Goal: Task Accomplishment & Management: Use online tool/utility

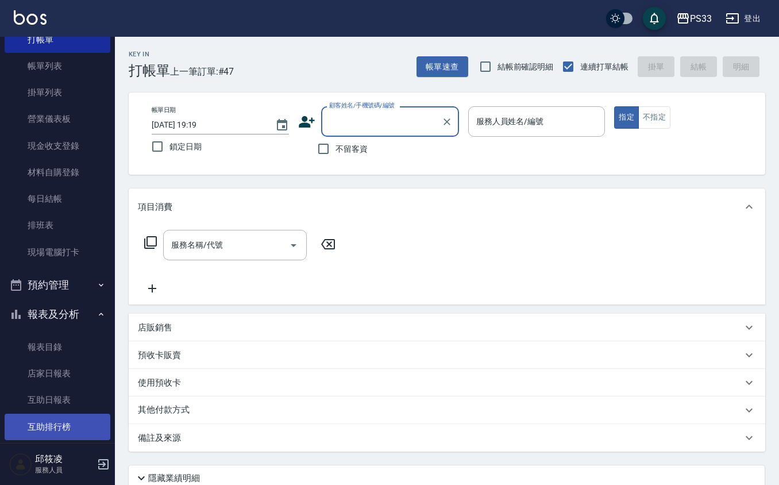
scroll to position [76, 0]
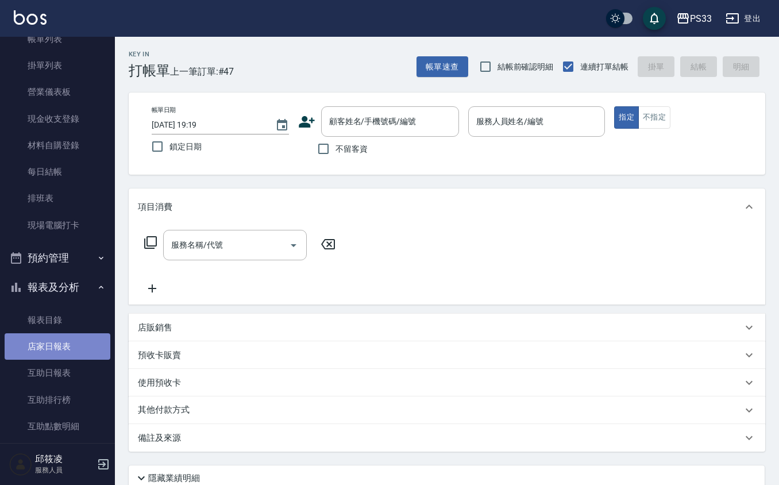
click at [86, 350] on link "店家日報表" at bounding box center [58, 346] width 106 height 26
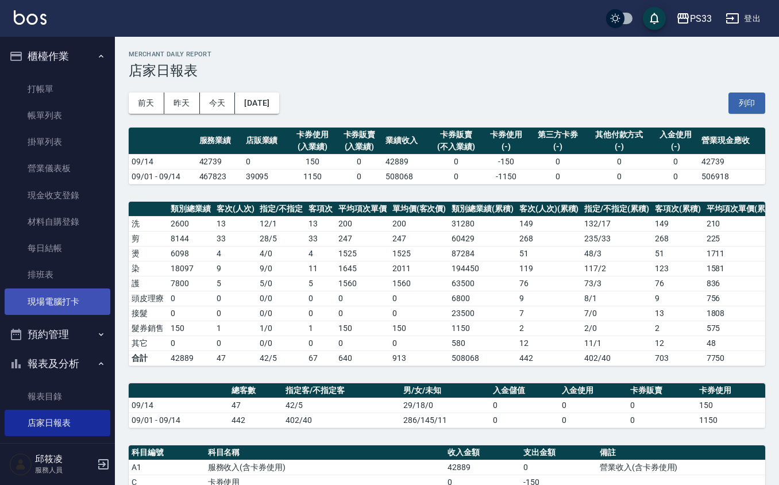
click at [76, 295] on link "現場電腦打卡" at bounding box center [58, 301] width 106 height 26
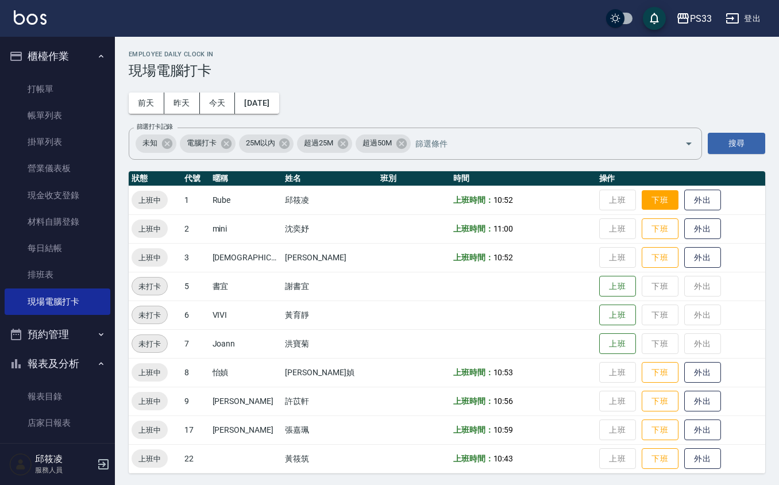
click at [641, 194] on button "下班" at bounding box center [659, 200] width 37 height 20
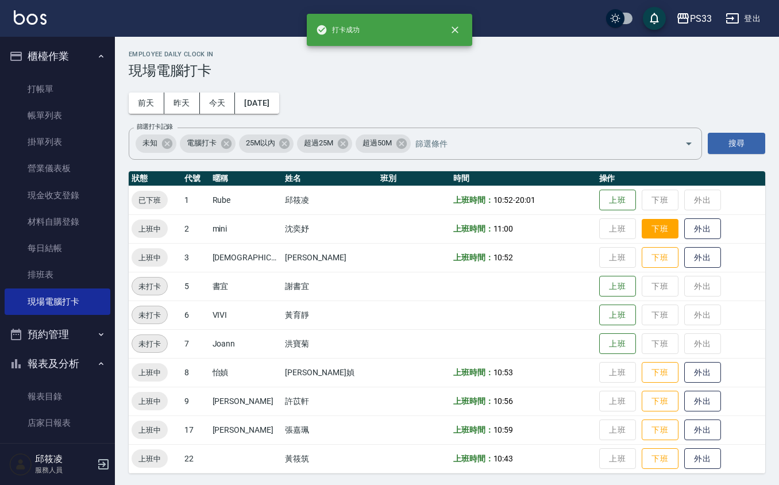
click at [641, 223] on button "下班" at bounding box center [659, 229] width 37 height 20
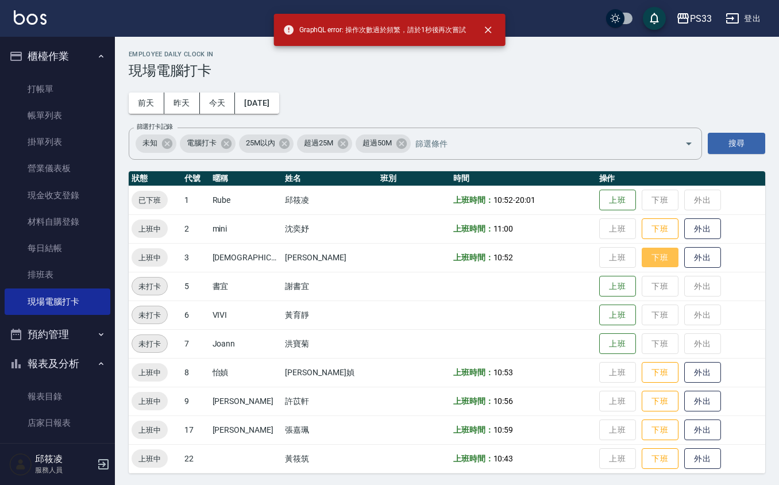
click at [641, 258] on button "下班" at bounding box center [659, 258] width 37 height 20
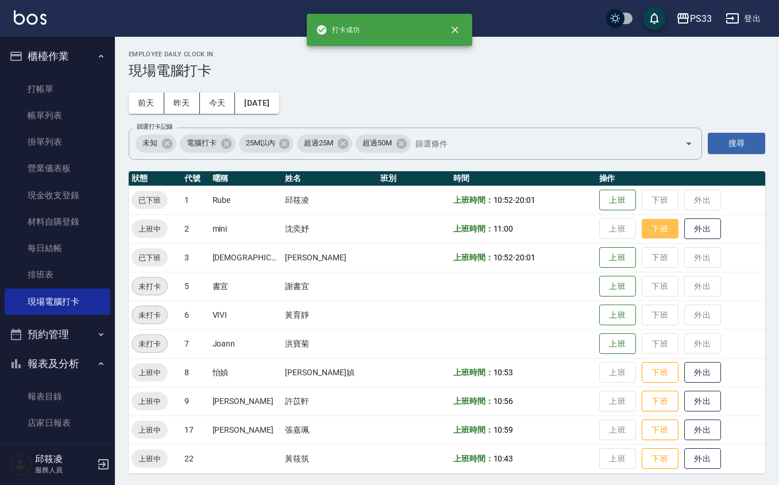
click at [641, 237] on button "下班" at bounding box center [659, 229] width 37 height 20
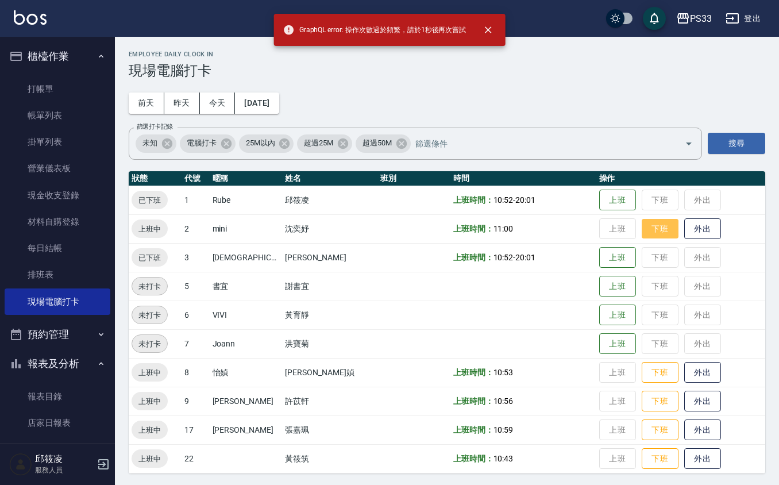
click at [641, 235] on button "下班" at bounding box center [659, 229] width 37 height 20
click at [644, 373] on button "下班" at bounding box center [659, 372] width 37 height 20
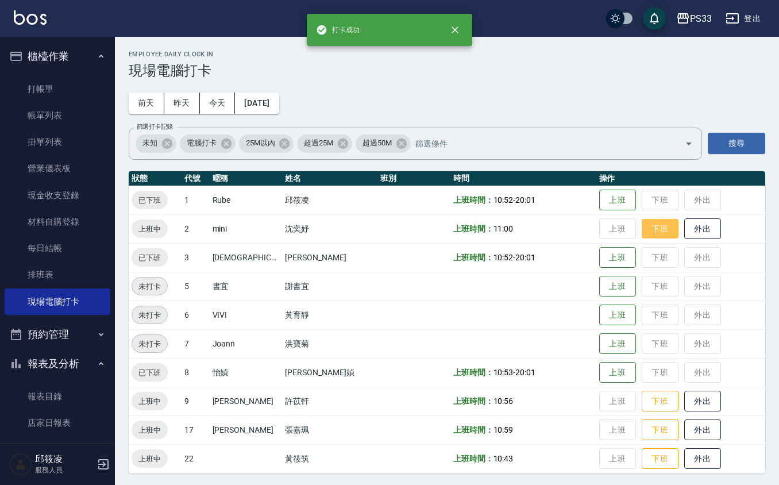
click at [644, 223] on button "下班" at bounding box center [659, 229] width 37 height 20
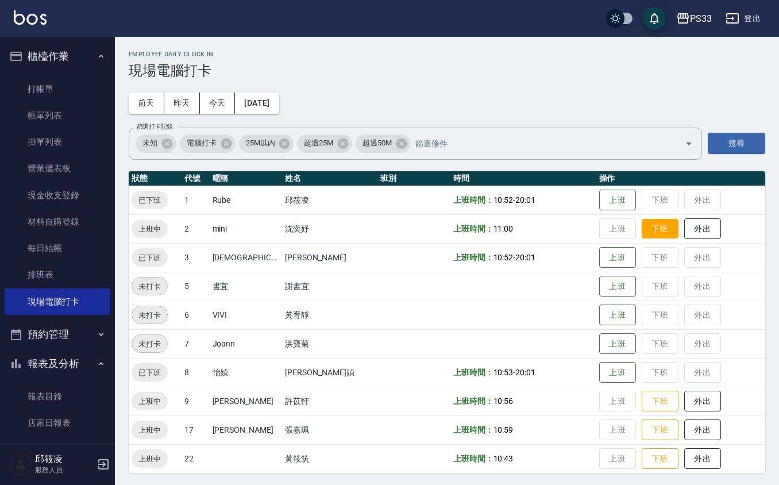
click at [646, 222] on button "下班" at bounding box center [659, 229] width 37 height 20
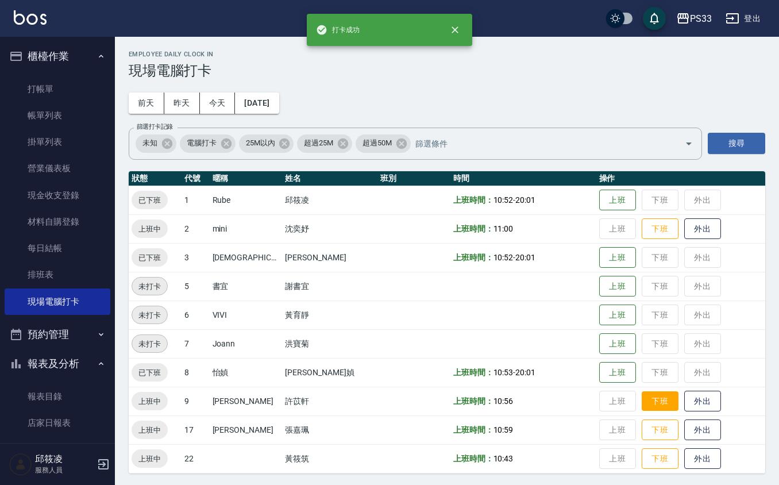
click at [647, 410] on button "下班" at bounding box center [659, 401] width 37 height 20
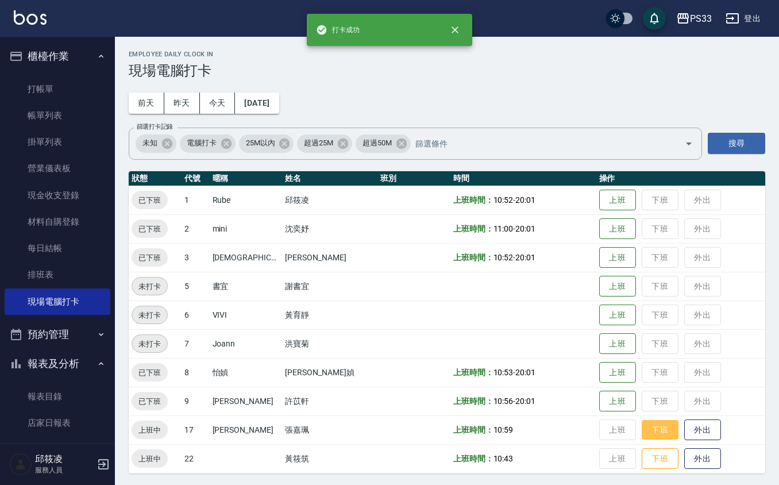
click at [641, 428] on button "下班" at bounding box center [659, 430] width 37 height 20
click at [641, 466] on button "下班" at bounding box center [659, 459] width 37 height 20
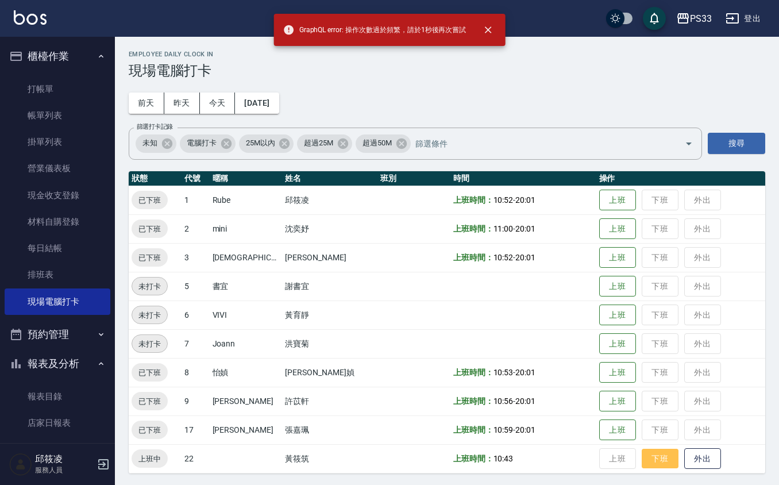
click at [641, 466] on button "下班" at bounding box center [659, 459] width 37 height 20
